Goal: Information Seeking & Learning: Learn about a topic

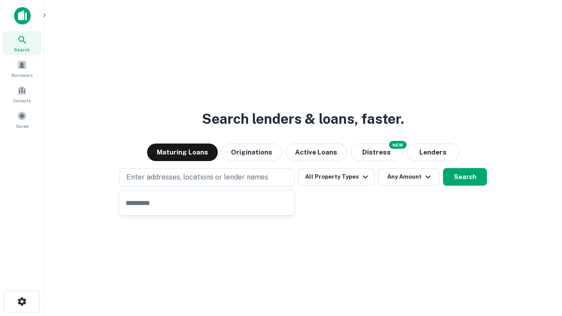
type input "**********"
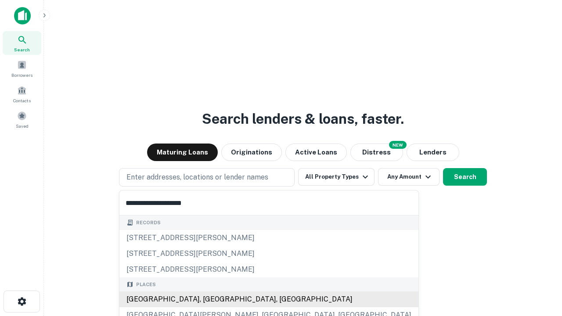
click at [210, 299] on div "[GEOGRAPHIC_DATA], [GEOGRAPHIC_DATA], [GEOGRAPHIC_DATA]" at bounding box center [268, 299] width 299 height 16
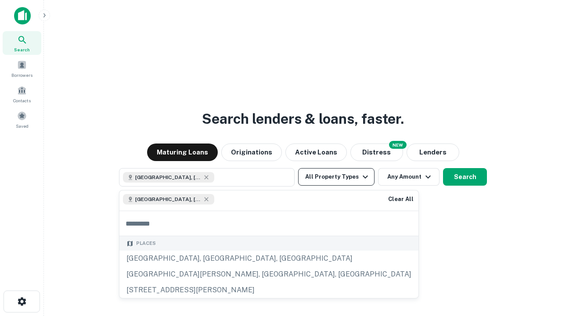
click at [336, 177] on button "All Property Types" at bounding box center [336, 177] width 76 height 18
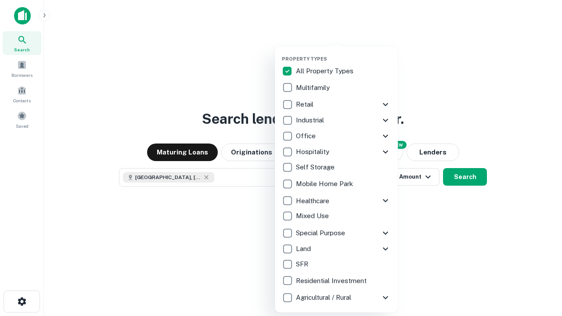
click at [343, 53] on button "button" at bounding box center [343, 53] width 123 height 0
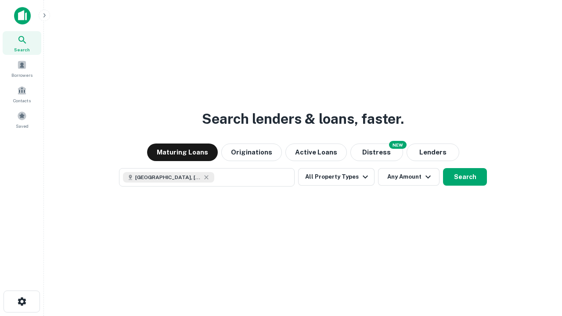
scroll to position [14, 0]
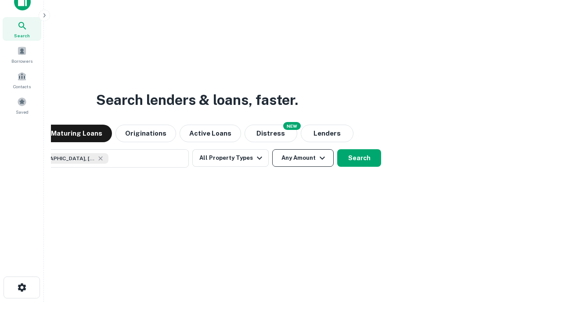
click at [272, 149] on button "Any Amount" at bounding box center [302, 158] width 61 height 18
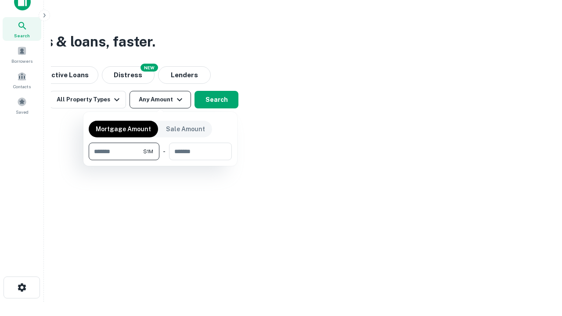
type input "*******"
click at [160, 160] on button "button" at bounding box center [160, 160] width 143 height 0
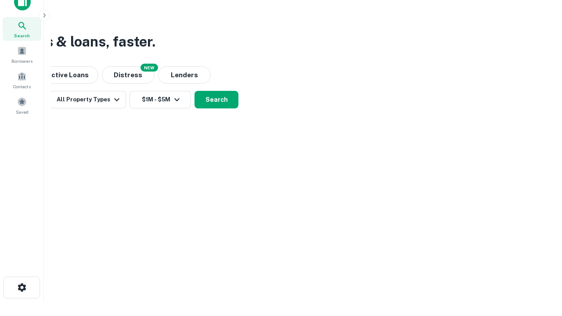
scroll to position [14, 0]
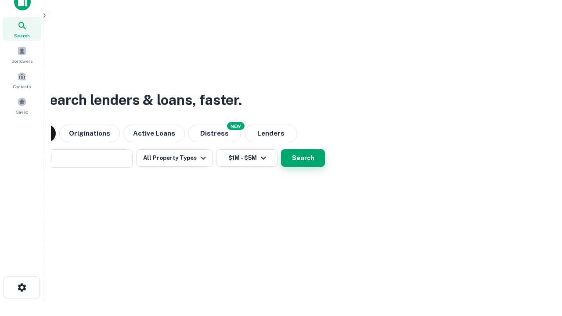
click at [281, 149] on button "Search" at bounding box center [303, 158] width 44 height 18
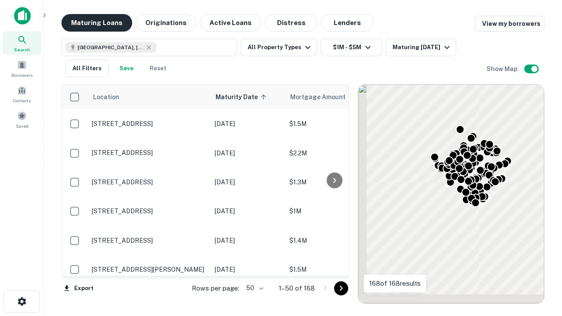
click at [97, 23] on button "Maturing Loans" at bounding box center [96, 23] width 71 height 18
